Goal: Information Seeking & Learning: Learn about a topic

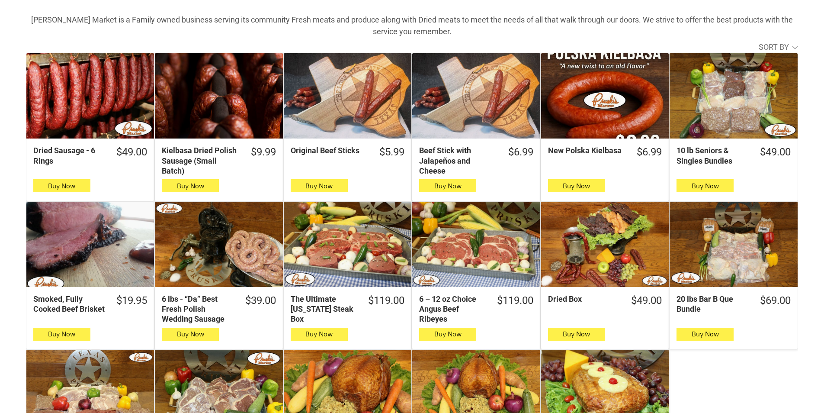
scroll to position [346, 0]
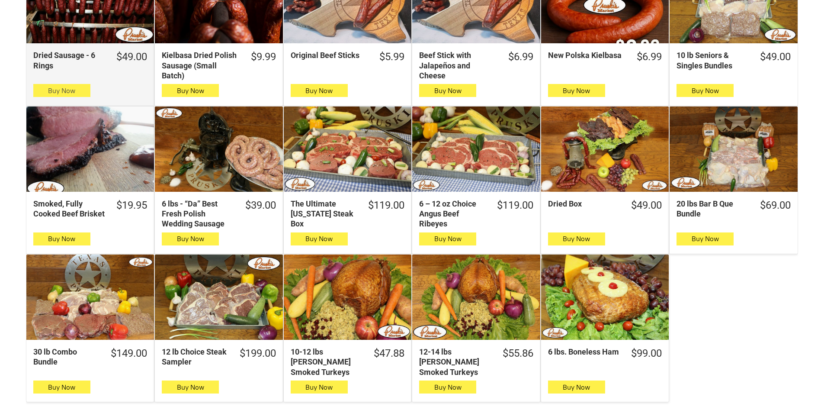
click at [78, 95] on button "Buy Now" at bounding box center [61, 90] width 57 height 13
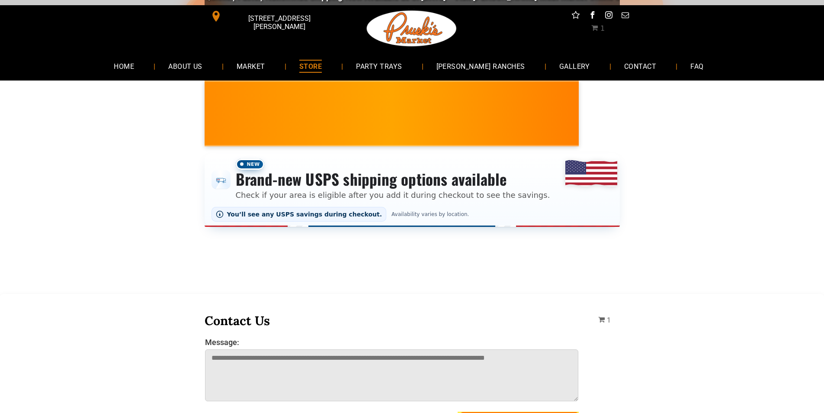
scroll to position [0, 0]
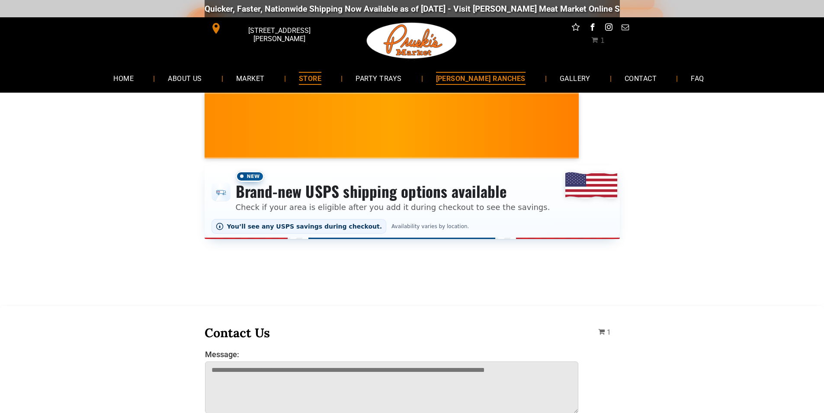
click at [501, 82] on span "[PERSON_NAME] RANCHES" at bounding box center [481, 78] width 90 height 13
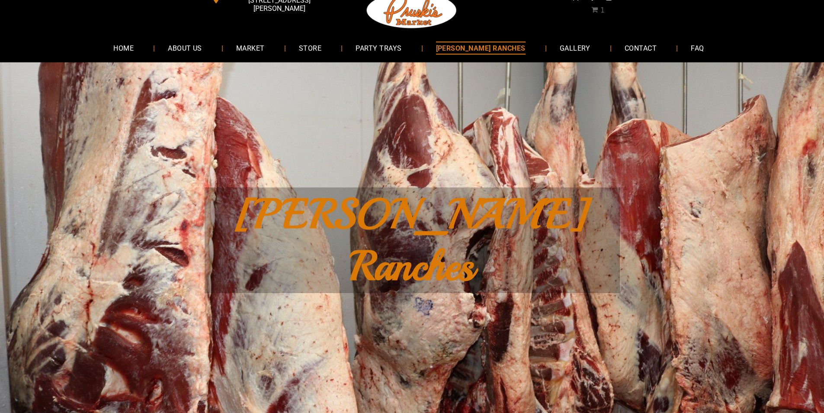
scroll to position [43, 0]
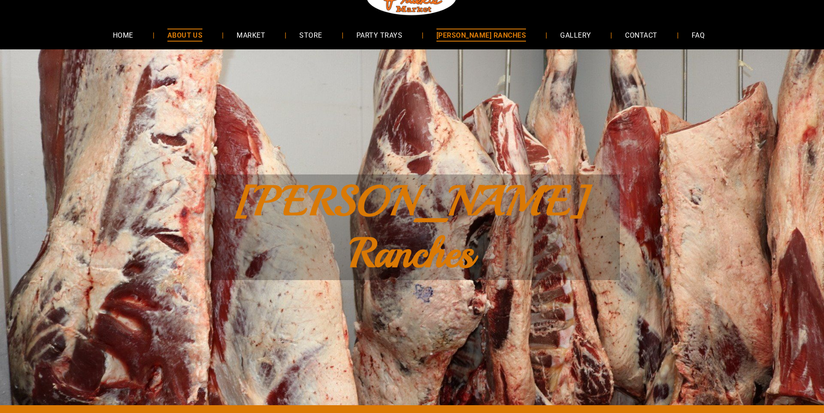
click at [203, 35] on span "ABOUT US" at bounding box center [184, 35] width 35 height 13
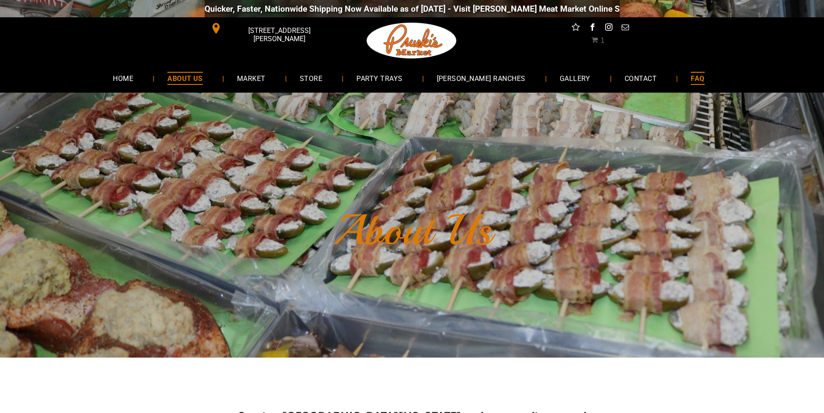
click at [678, 84] on link "FAQ" at bounding box center [697, 78] width 39 height 23
